Goal: Register for event/course

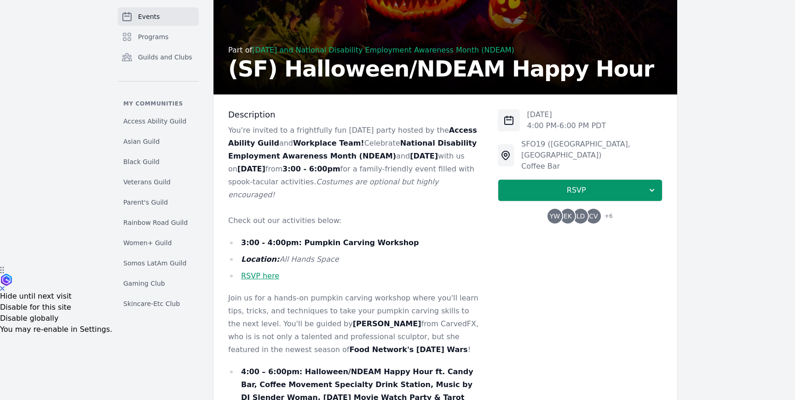
scroll to position [153, 0]
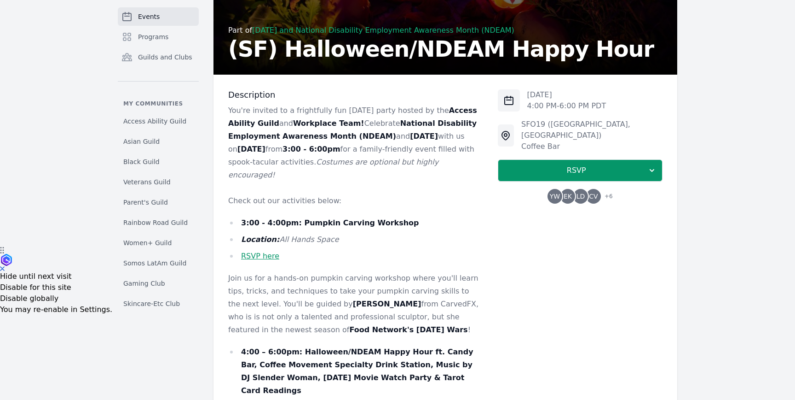
click at [265, 254] on link "RSVP here" at bounding box center [260, 255] width 38 height 9
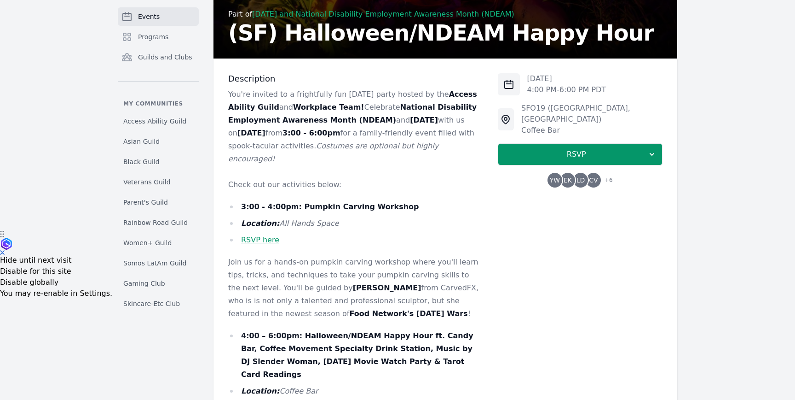
scroll to position [189, 0]
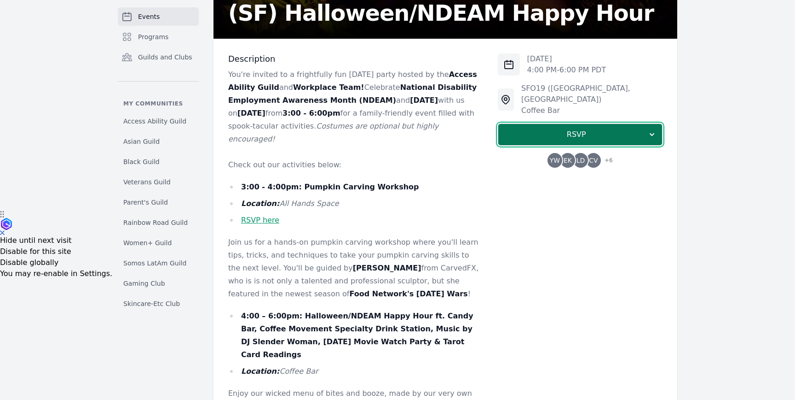
click at [598, 129] on span "RSVP" at bounding box center [577, 134] width 142 height 11
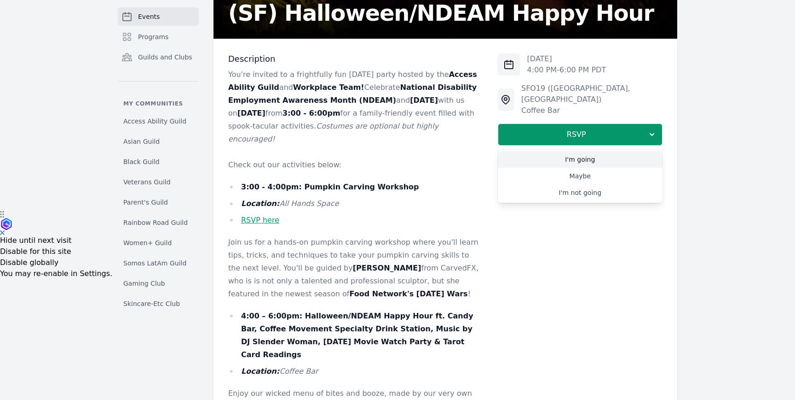
click at [589, 153] on link "I'm going" at bounding box center [580, 159] width 165 height 17
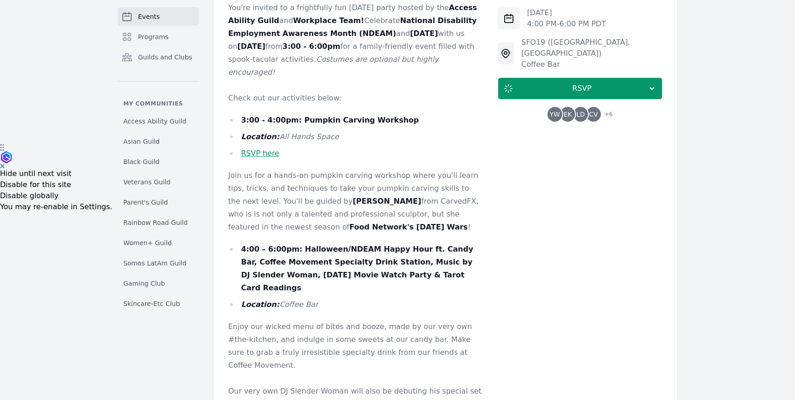
scroll to position [259, 0]
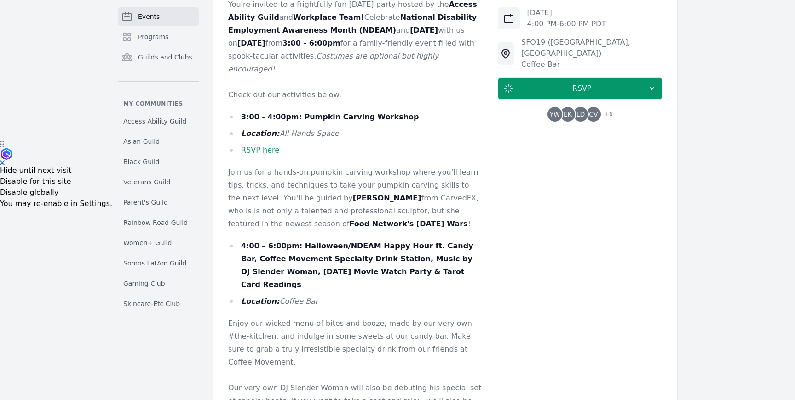
click at [353, 197] on strong "[PERSON_NAME]" at bounding box center [387, 197] width 69 height 9
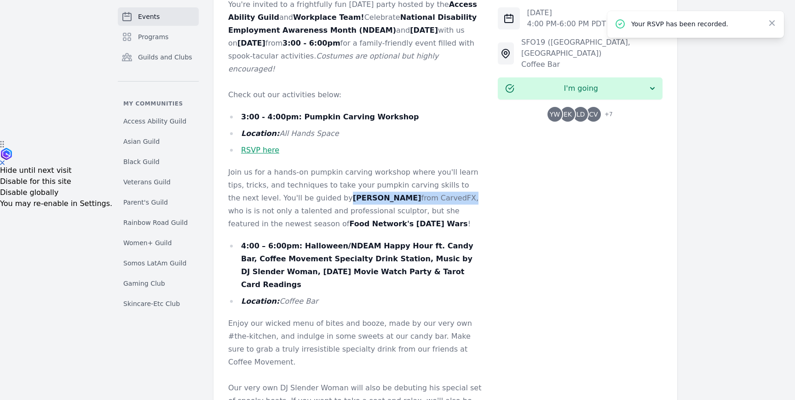
click at [367, 199] on p "Join us for a hands-on pumpkin carving workshop where you'll learn tips, tricks…" at bounding box center [355, 198] width 255 height 64
copy p "Paulina from CarvedFX"
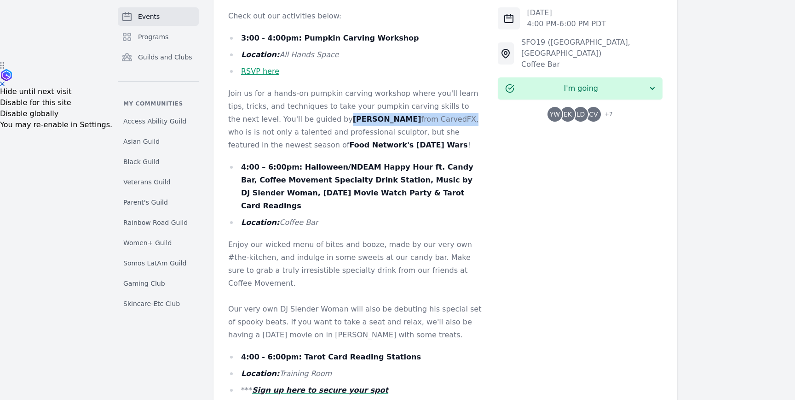
scroll to position [342, 0]
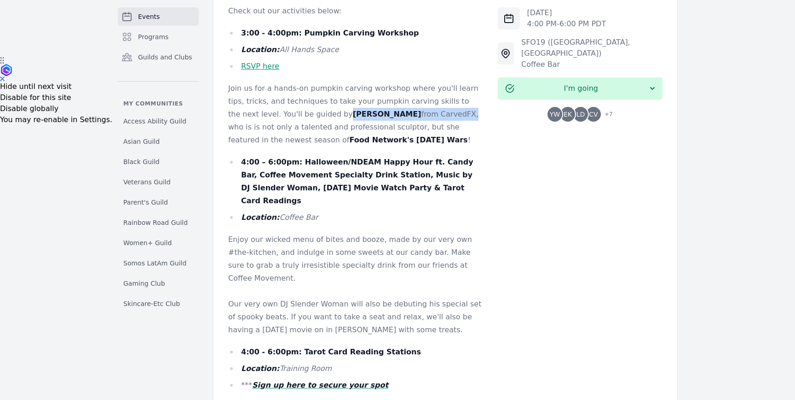
copy p "Paulina from CarvedFX"
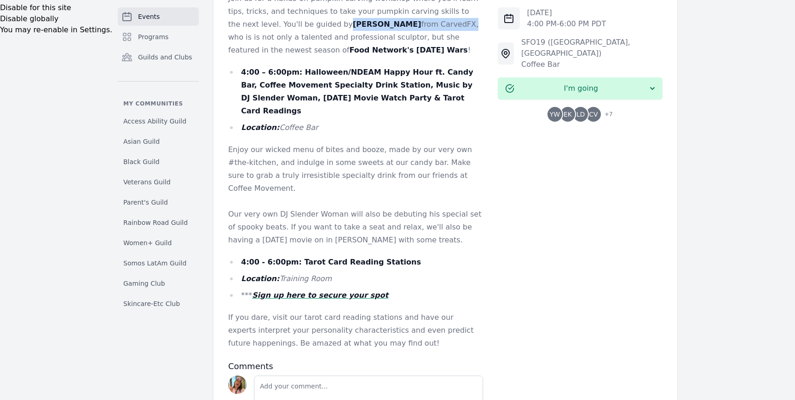
scroll to position [435, 0]
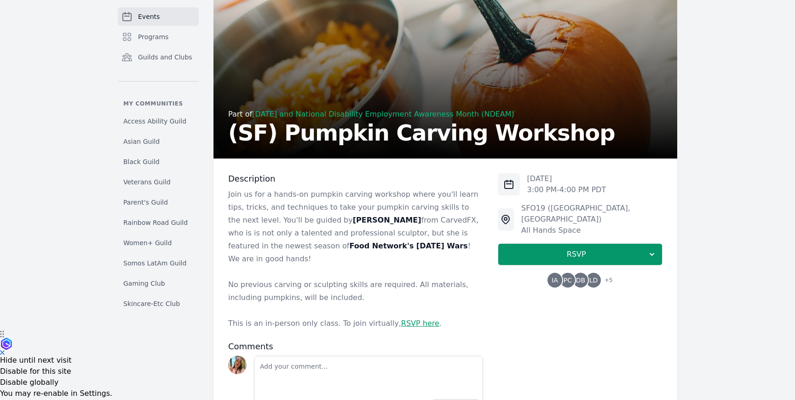
scroll to position [93, 0]
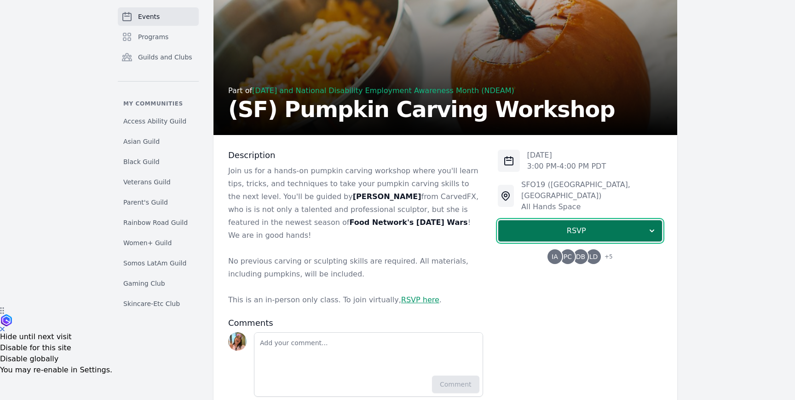
click at [547, 220] on button "RSVP" at bounding box center [580, 231] width 165 height 22
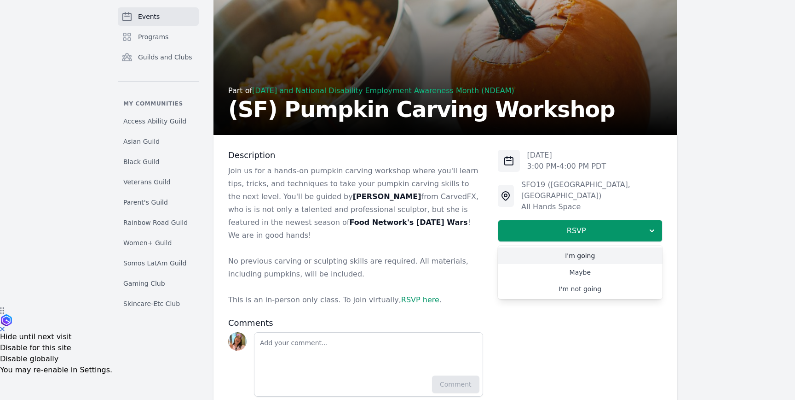
click at [582, 247] on link "I'm going" at bounding box center [580, 255] width 165 height 17
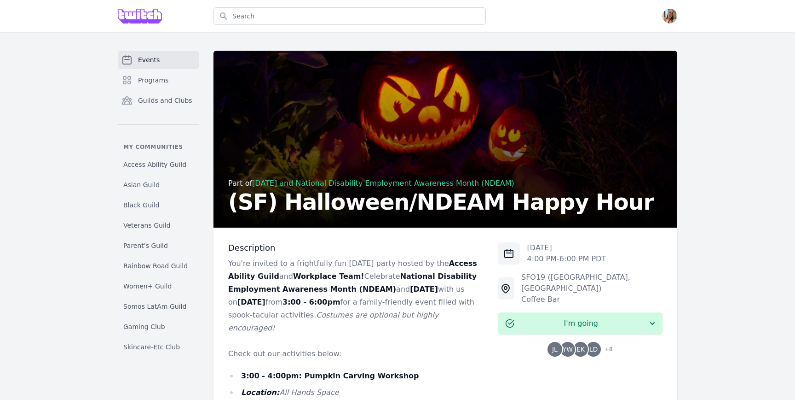
click at [309, 182] on link "[DATE] and National Disability Employment Awareness Month (NDEAM)" at bounding box center [383, 183] width 262 height 9
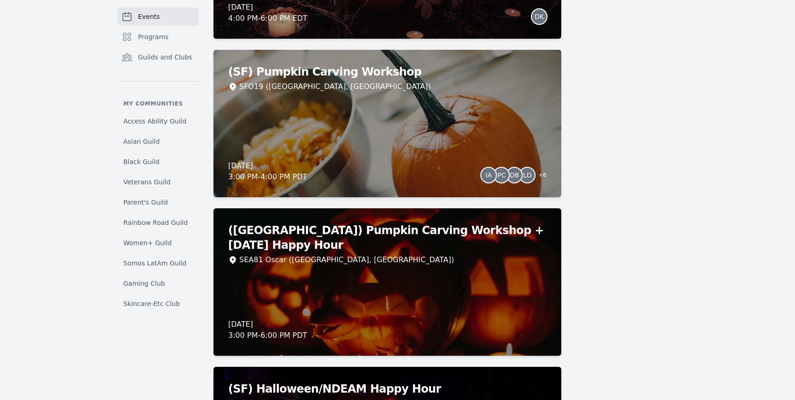
scroll to position [1707, 0]
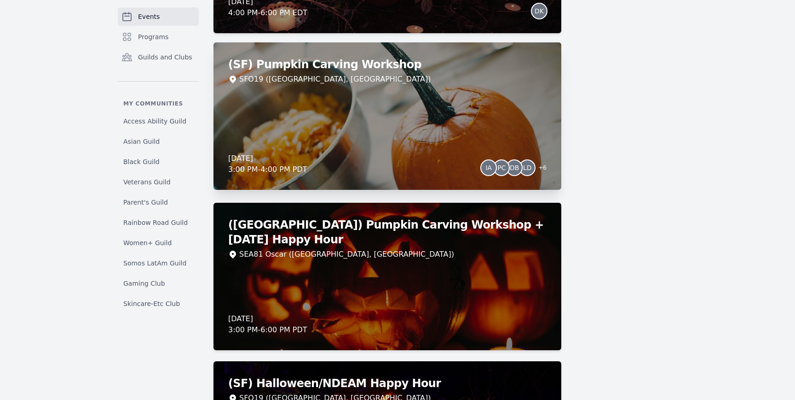
click at [533, 137] on div "(SF) Pumpkin Carving Workshop SFO19 (San Francisco, CA) Thursday, October 30, 2…" at bounding box center [388, 115] width 348 height 147
